Goal: Information Seeking & Learning: Learn about a topic

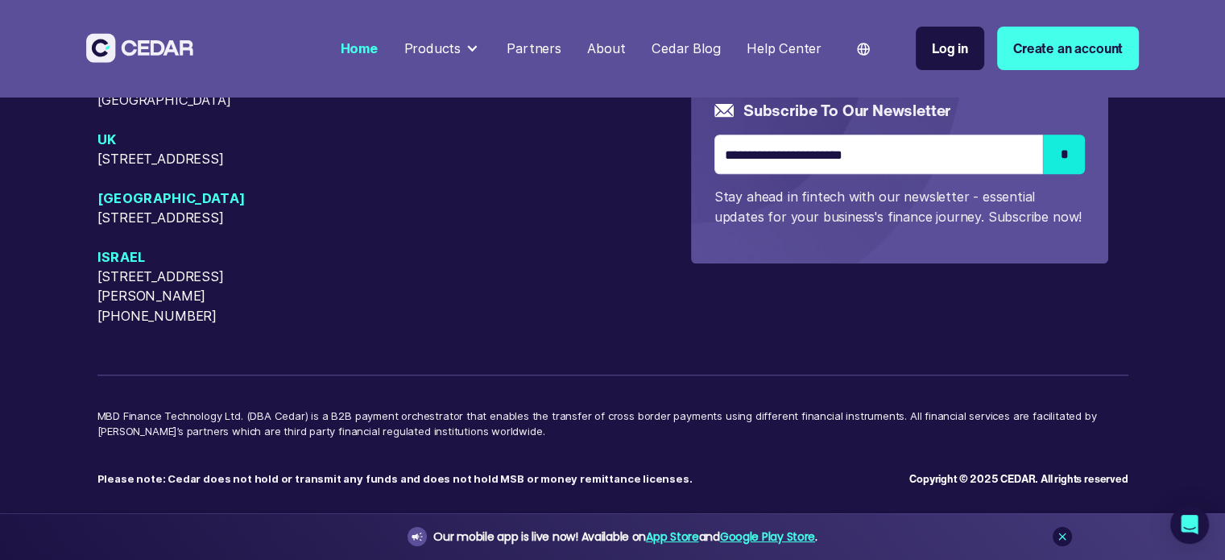
scroll to position [7126, 0]
click at [1065, 528] on link at bounding box center [1061, 536] width 19 height 19
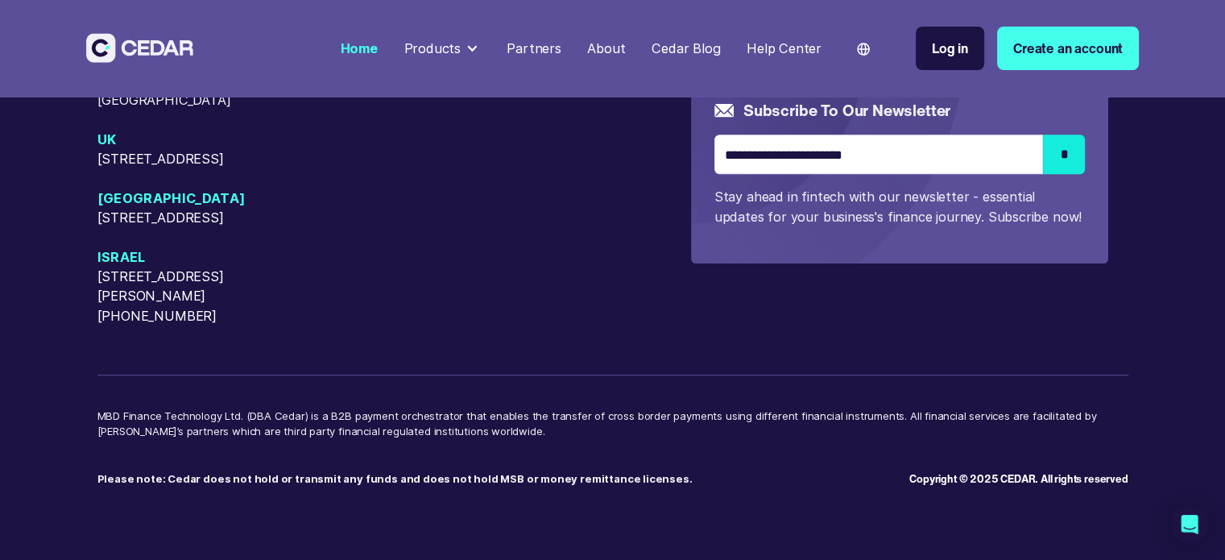
click at [593, 48] on div "About" at bounding box center [606, 49] width 38 height 20
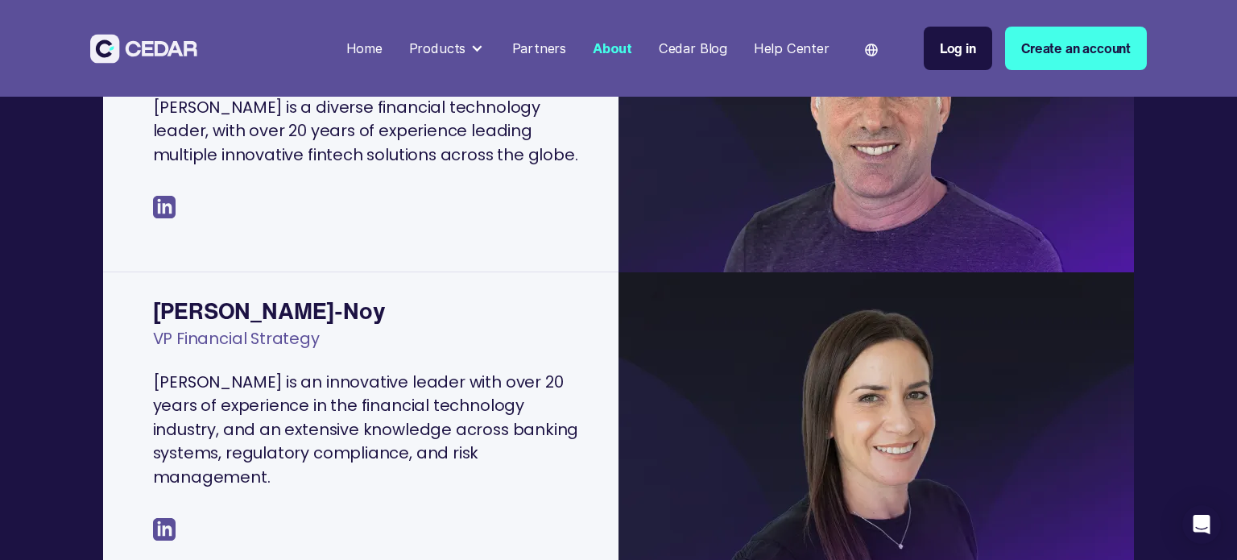
scroll to position [403, 0]
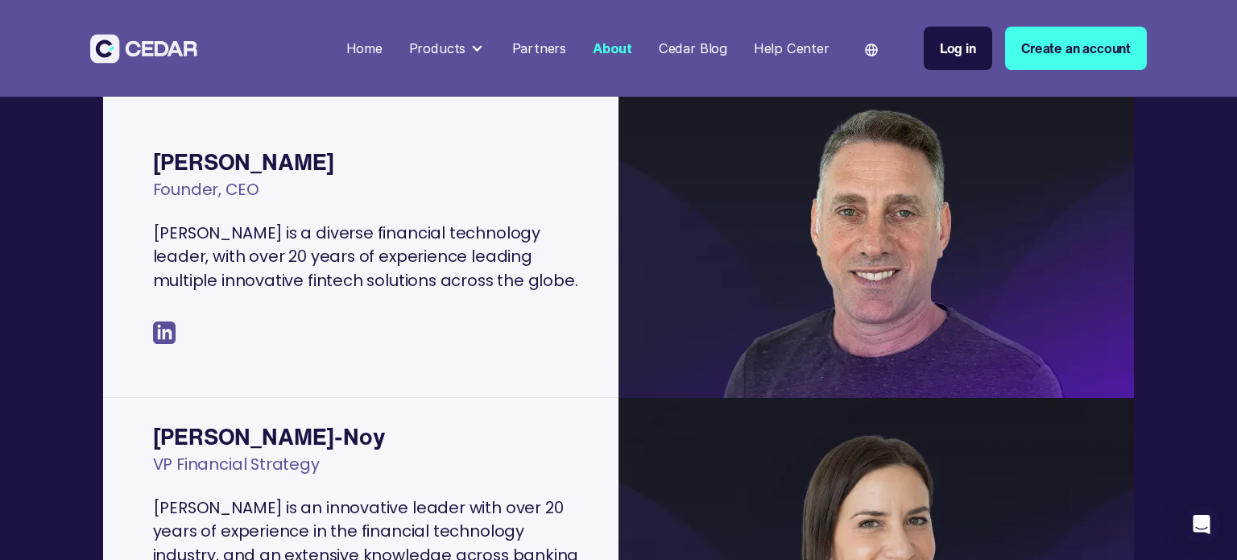
click at [158, 326] on img at bounding box center [164, 332] width 23 height 23
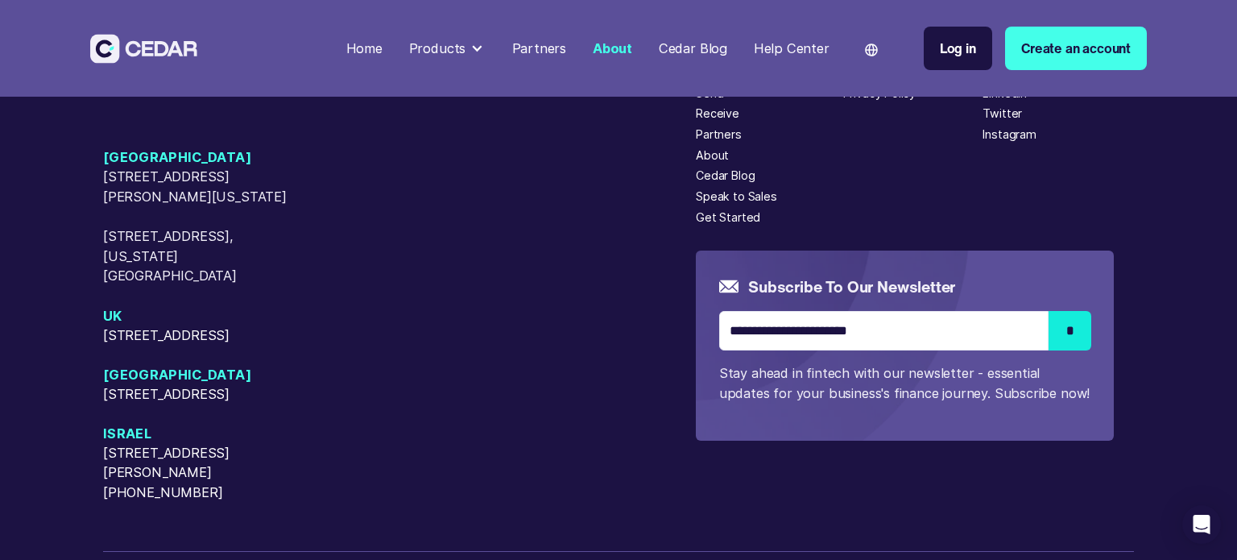
scroll to position [4101, 0]
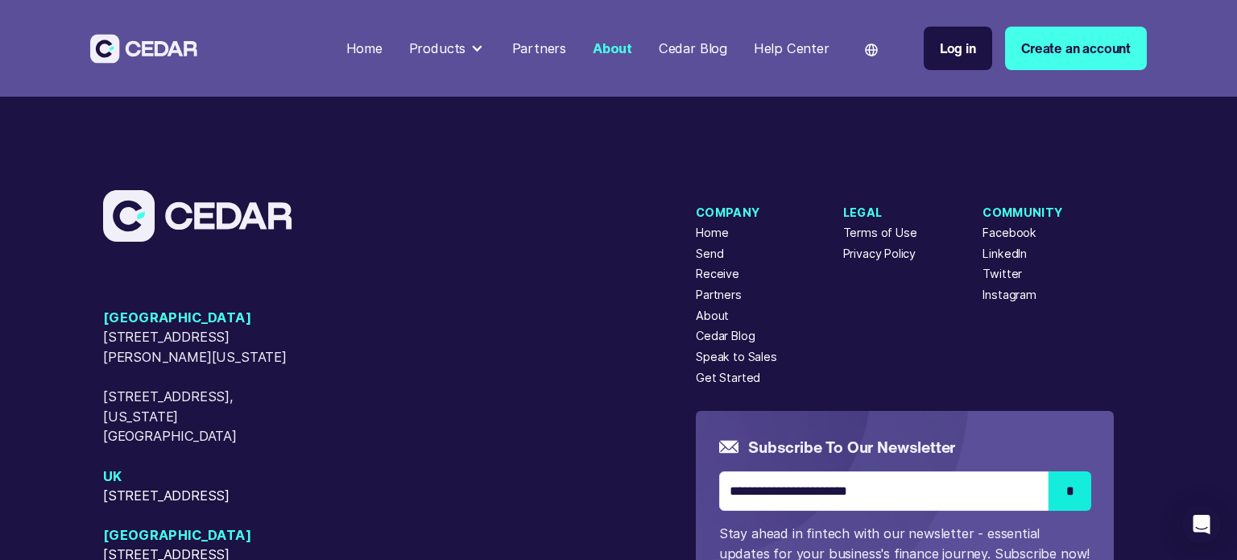
click at [1005, 262] on div "LinkedIn" at bounding box center [1004, 254] width 44 height 18
